Goal: Information Seeking & Learning: Understand process/instructions

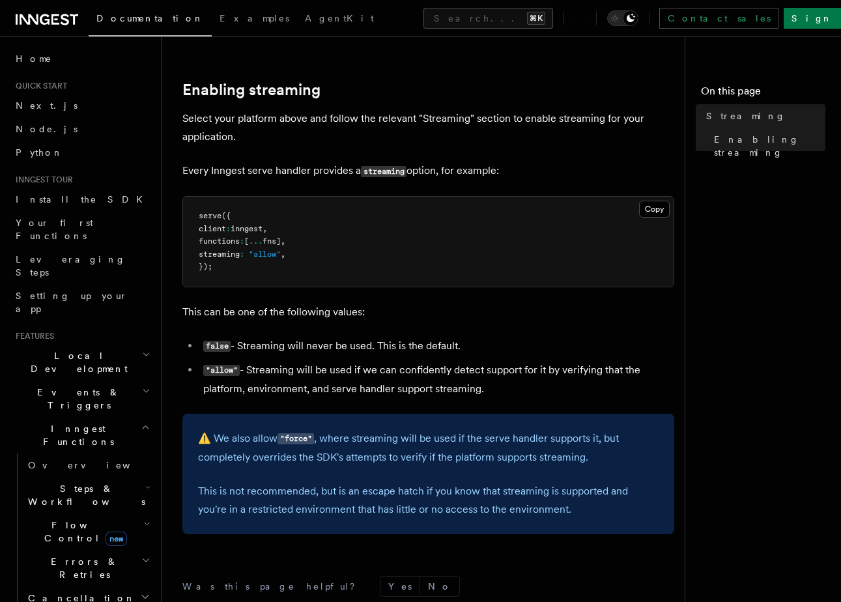
scroll to position [367, 0]
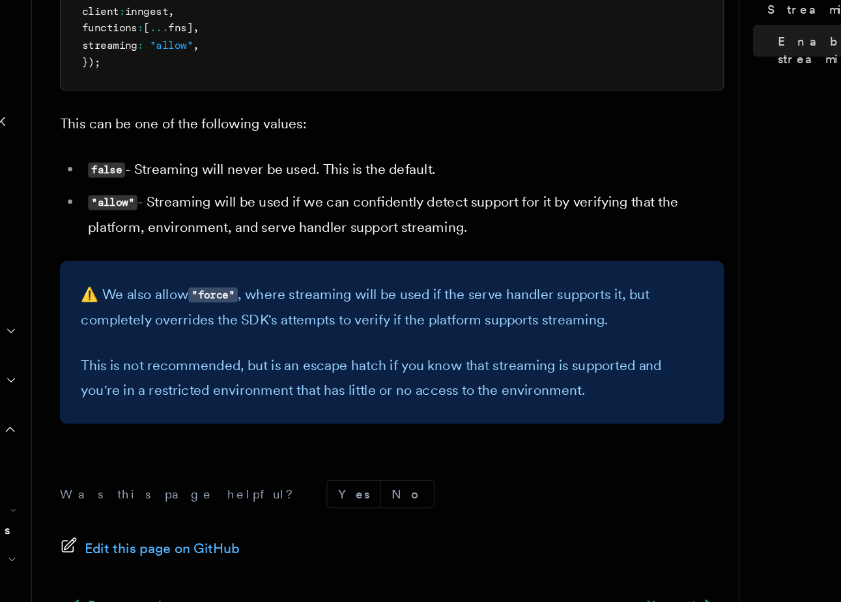
drag, startPoint x: 410, startPoint y: 326, endPoint x: 410, endPoint y: 334, distance: 8.5
click at [410, 334] on p "⚠️ We also allow "force" , where streaming will be used if the serve handler su…" at bounding box center [428, 336] width 460 height 37
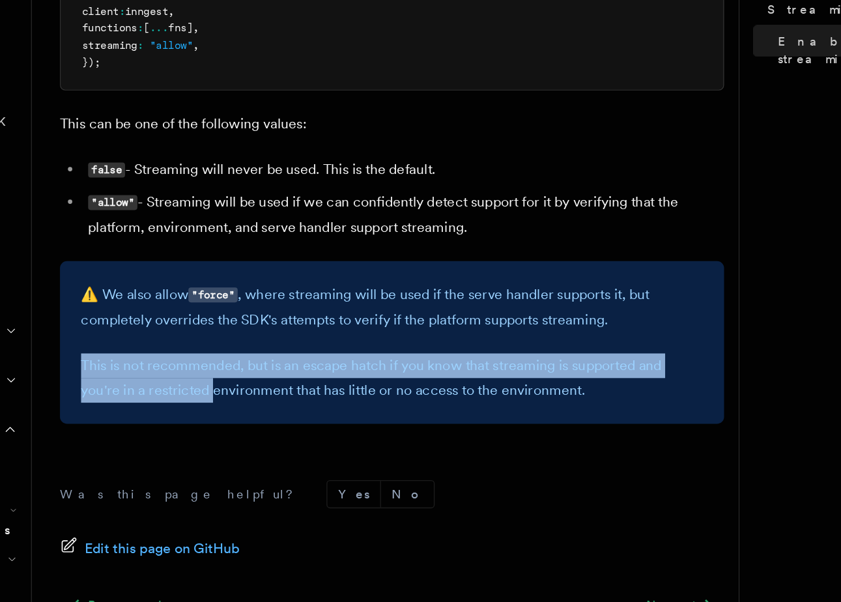
drag, startPoint x: 265, startPoint y: 369, endPoint x: 266, endPoint y: 402, distance: 33.2
click at [266, 402] on div "⚠️ We also allow "force" , where streaming will be used if the serve handler su…" at bounding box center [428, 362] width 492 height 120
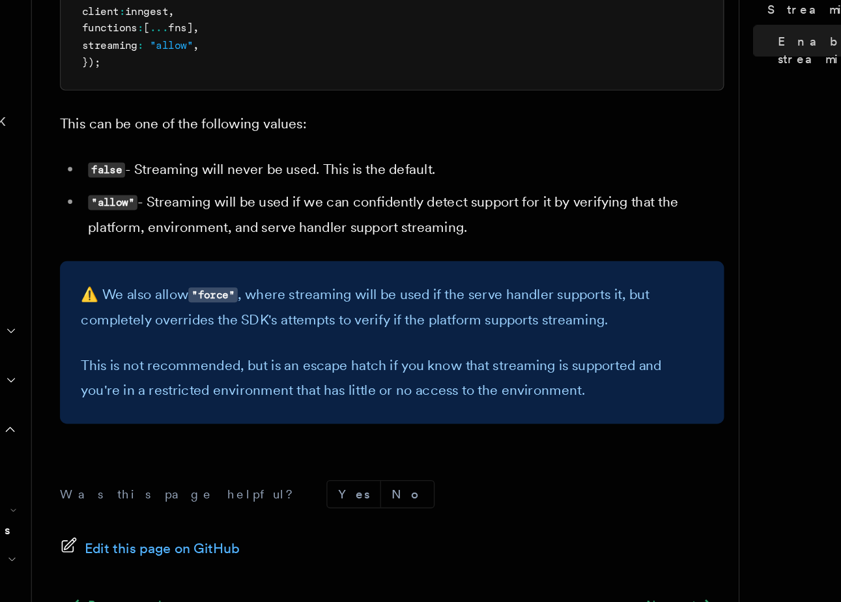
click at [266, 402] on p "This is not recommended, but is an escape hatch if you know that streaming is s…" at bounding box center [428, 388] width 460 height 36
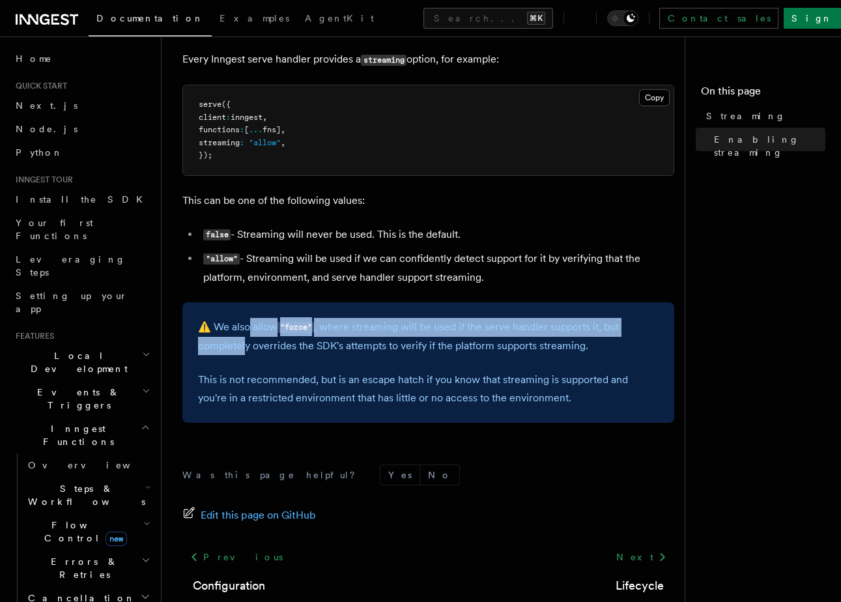
drag, startPoint x: 245, startPoint y: 327, endPoint x: 245, endPoint y: 348, distance: 20.8
click at [245, 348] on p "⚠️ We also allow "force" , where streaming will be used if the serve handler su…" at bounding box center [428, 336] width 460 height 37
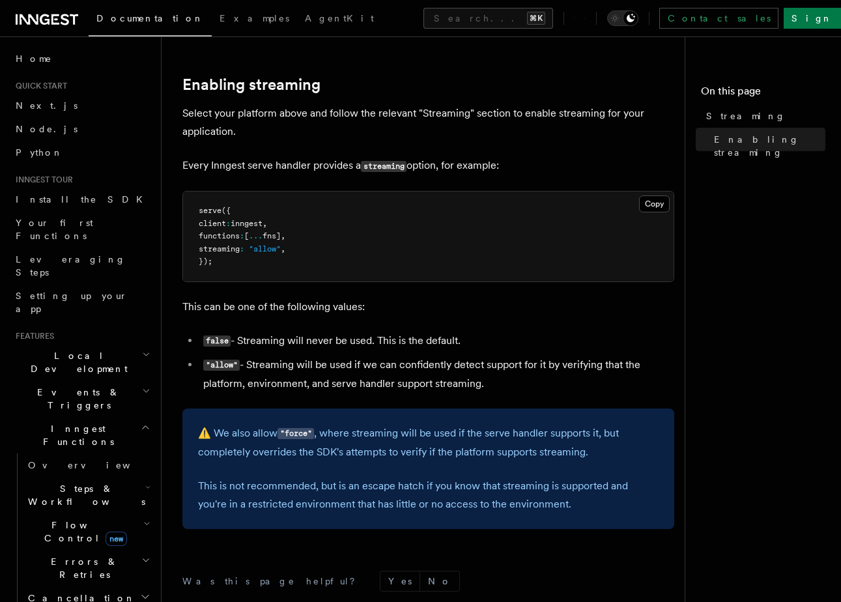
scroll to position [0, 0]
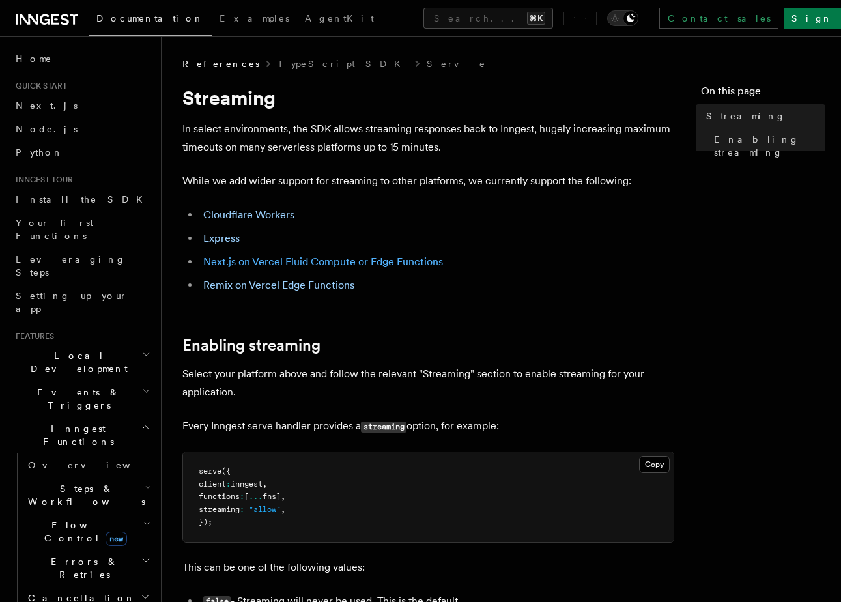
click at [247, 255] on link "Next.js on Vercel Fluid Compute or Edge Functions" at bounding box center [323, 261] width 240 height 12
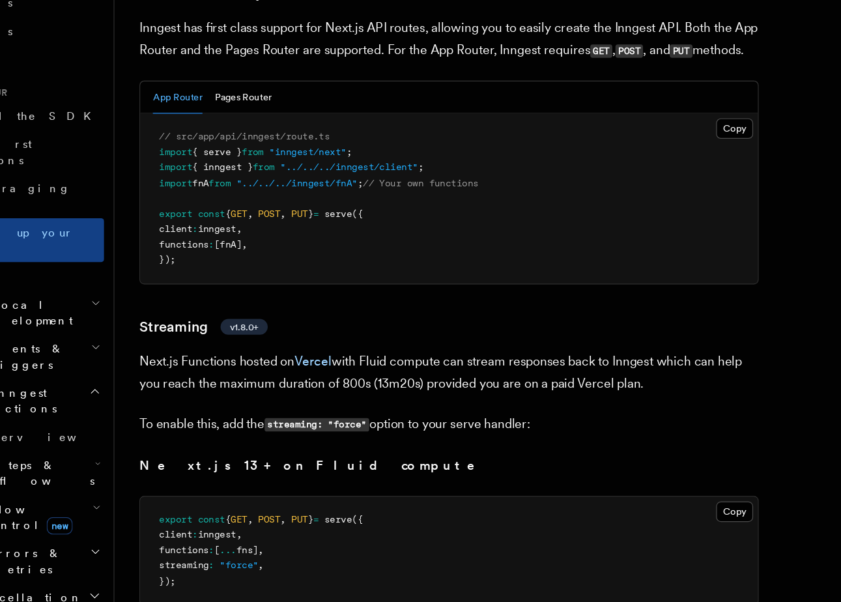
scroll to position [8041, 0]
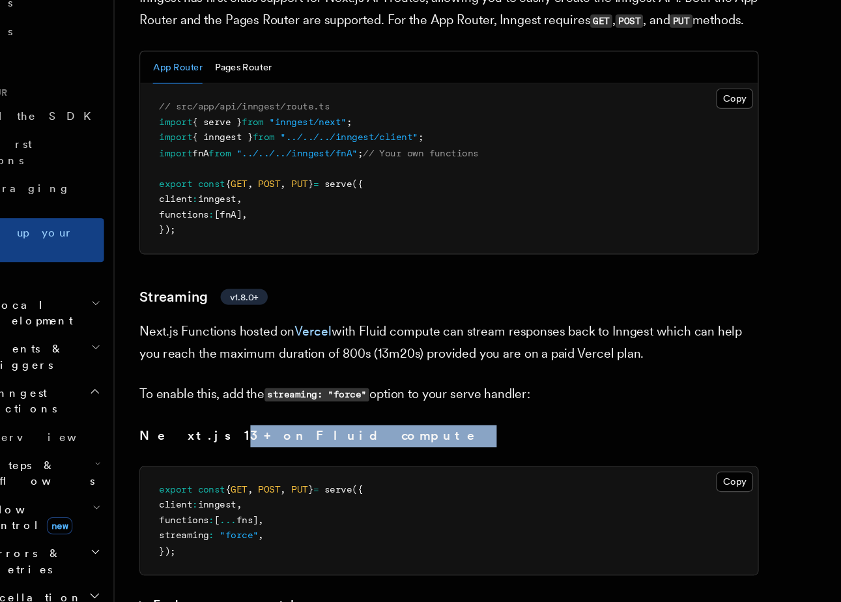
drag, startPoint x: 222, startPoint y: 407, endPoint x: 330, endPoint y: 406, distance: 108.1
click at [330, 455] on p "Next.js 13+ on Fluid compute" at bounding box center [438, 464] width 512 height 18
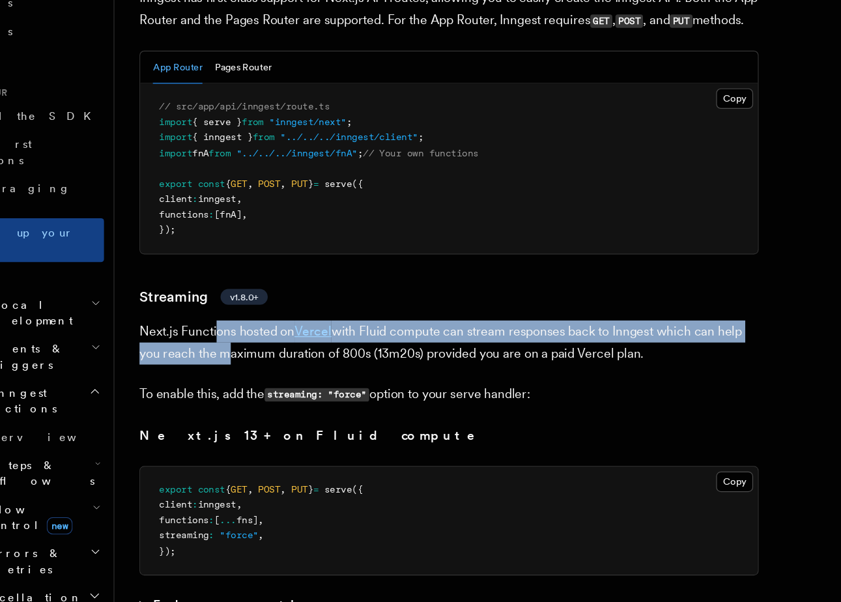
drag, startPoint x: 247, startPoint y: 314, endPoint x: 247, endPoint y: 346, distance: 31.9
click at [247, 369] on p "Next.js Functions hosted on Vercel with Fluid compute can stream responses back…" at bounding box center [438, 387] width 512 height 36
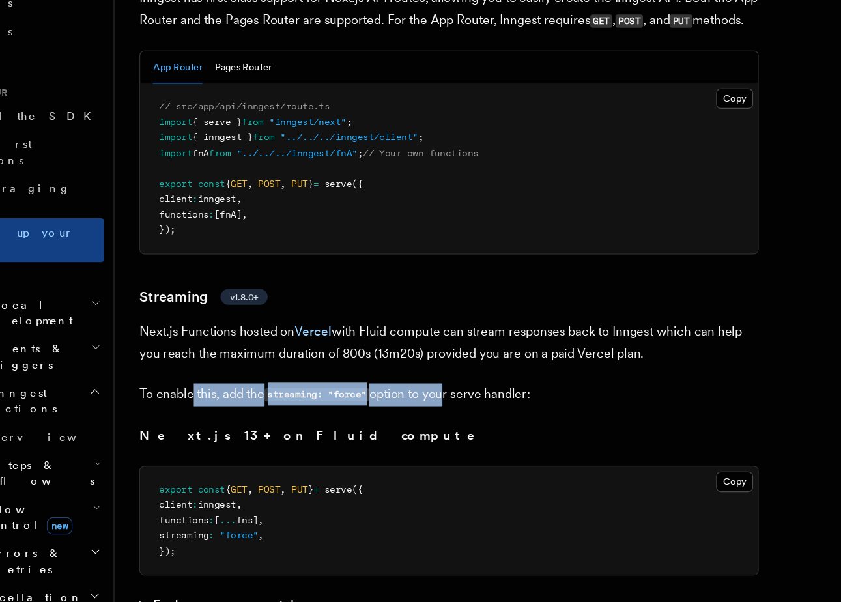
drag, startPoint x: 226, startPoint y: 370, endPoint x: 436, endPoint y: 368, distance: 209.7
click at [436, 421] on p "To enable this, add the streaming: "force" option to your serve handler:" at bounding box center [438, 430] width 512 height 19
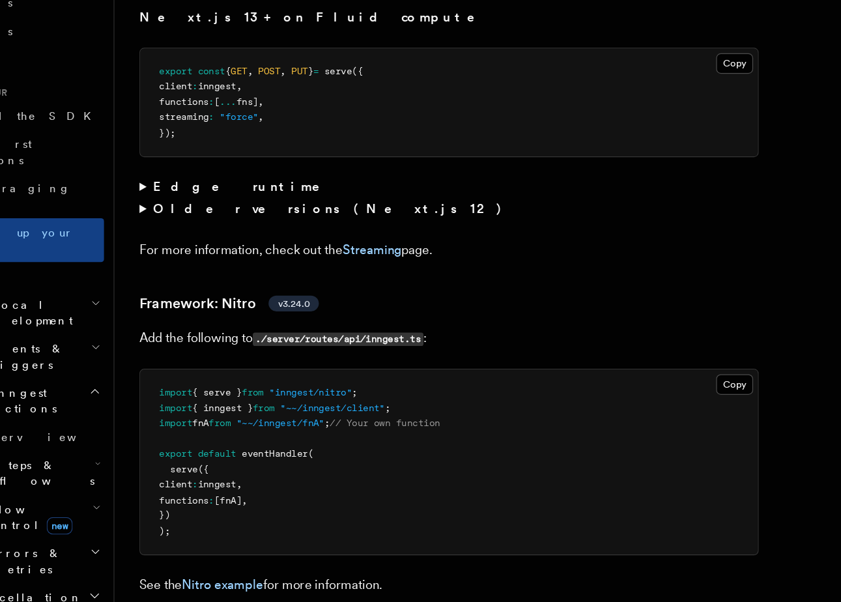
scroll to position [8466, 0]
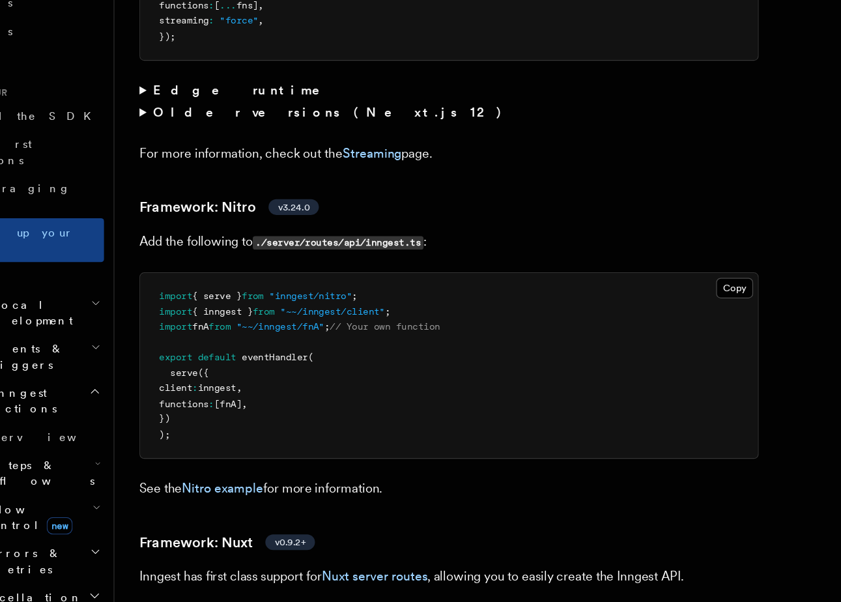
drag, startPoint x: 257, startPoint y: 312, endPoint x: 257, endPoint y: 376, distance: 63.8
click at [257, 376] on pre "import { serve } from "inngest/nitro" ; import { inngest } from "~~/inngest/cli…" at bounding box center [438, 405] width 511 height 153
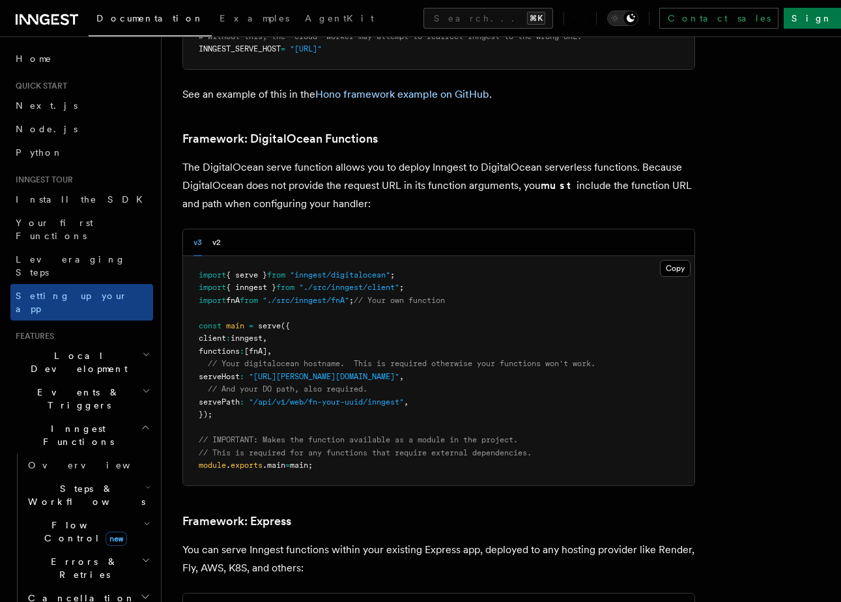
scroll to position [0, 0]
